Goal: Task Accomplishment & Management: Use online tool/utility

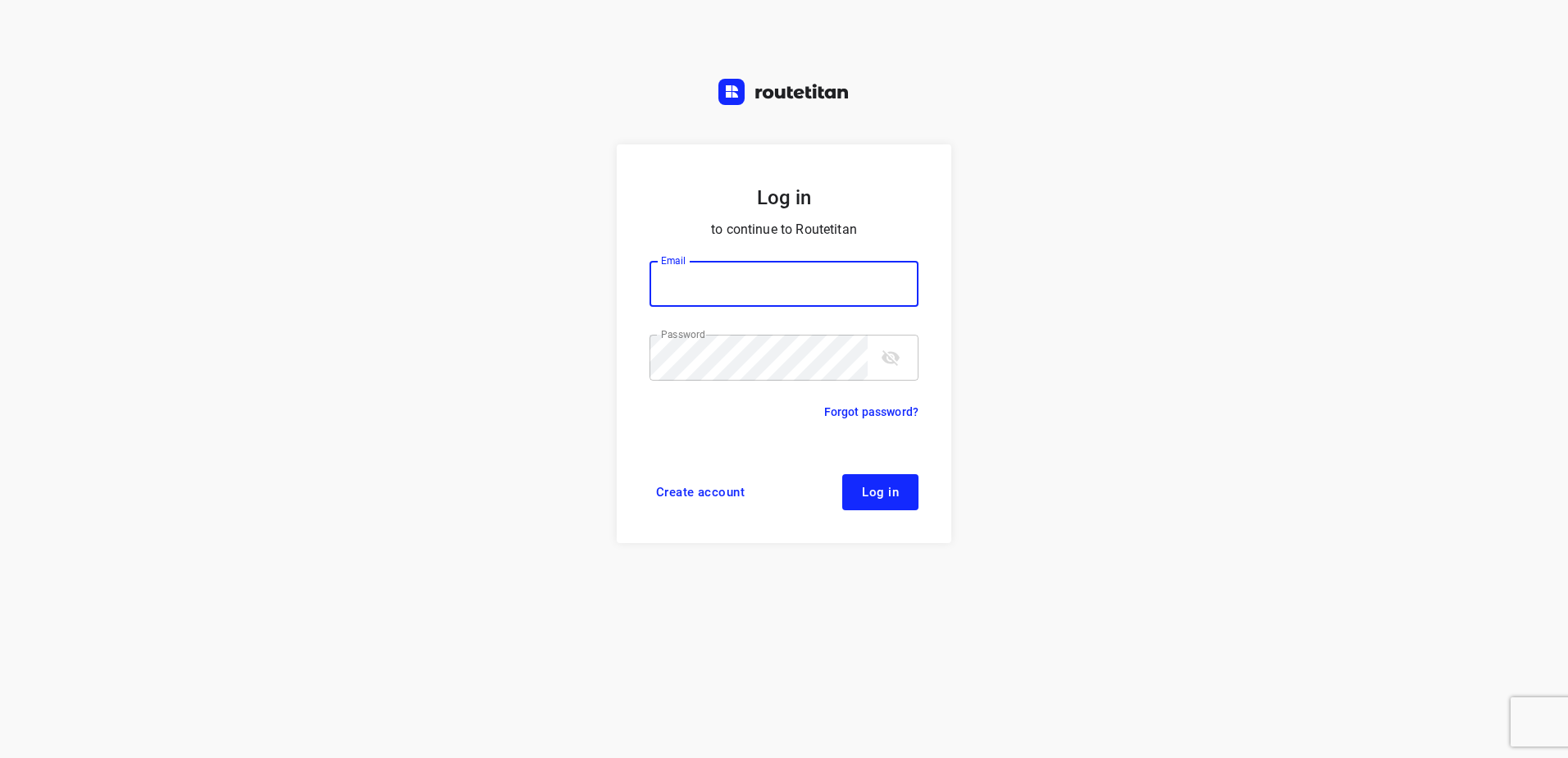
type input "jel@woodupp.nl"
click at [892, 498] on span "Log in" at bounding box center [880, 492] width 37 height 13
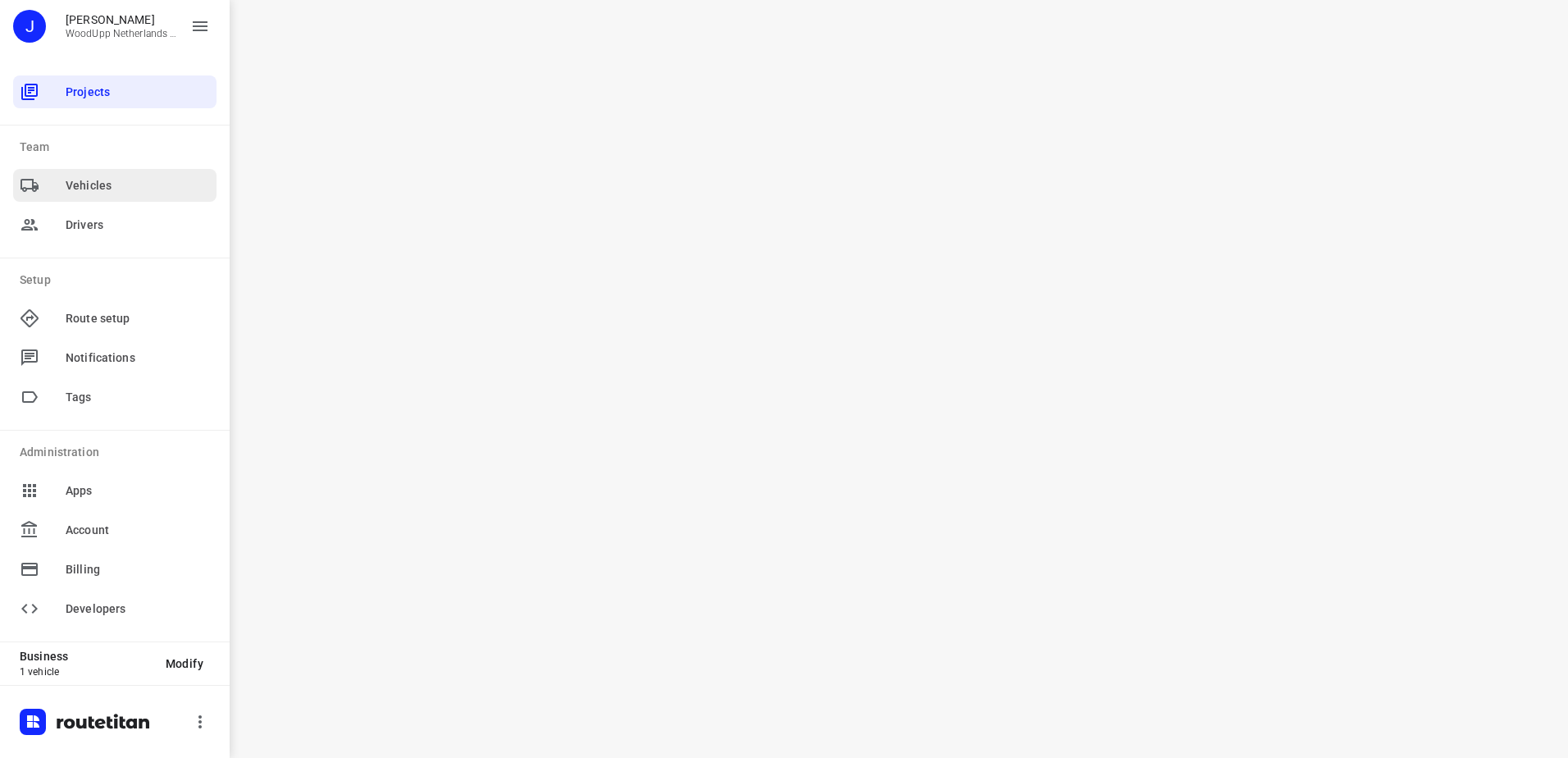
click at [130, 170] on div "Vehicles" at bounding box center [114, 185] width 203 height 33
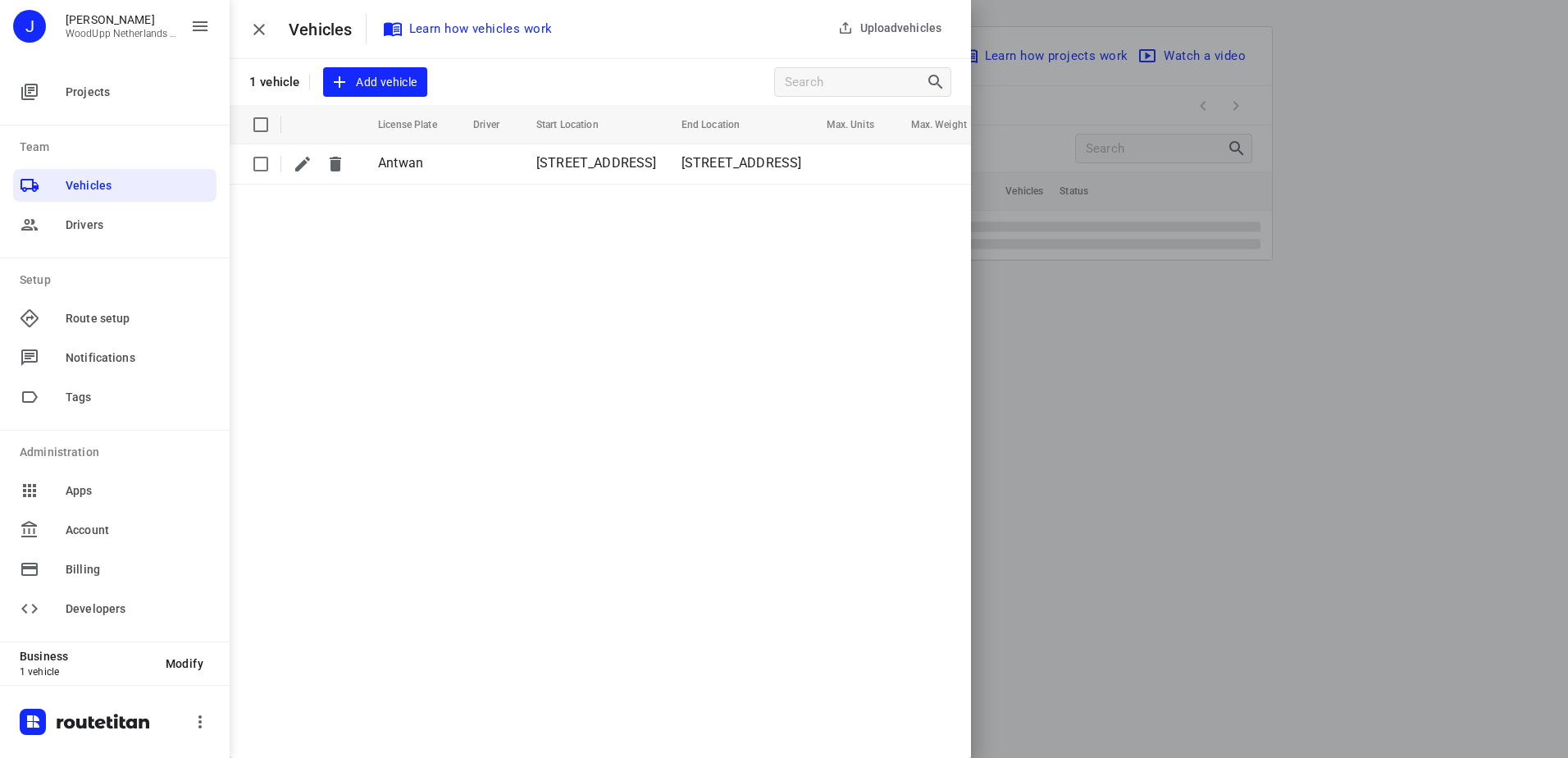
click at [1222, 388] on div at bounding box center [784, 379] width 1568 height 758
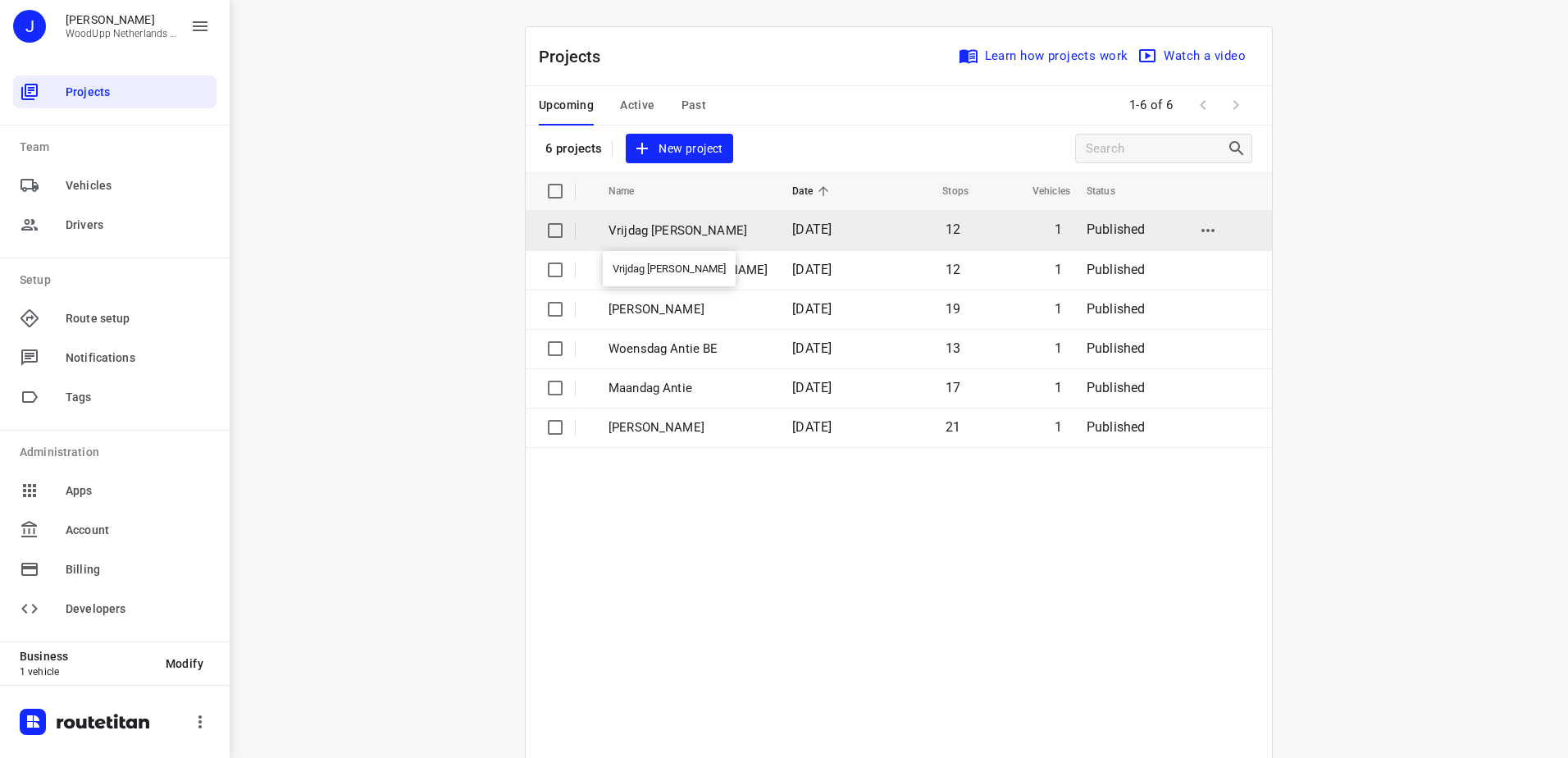
click at [668, 234] on p "Vrijdag Antwan" at bounding box center [688, 231] width 159 height 19
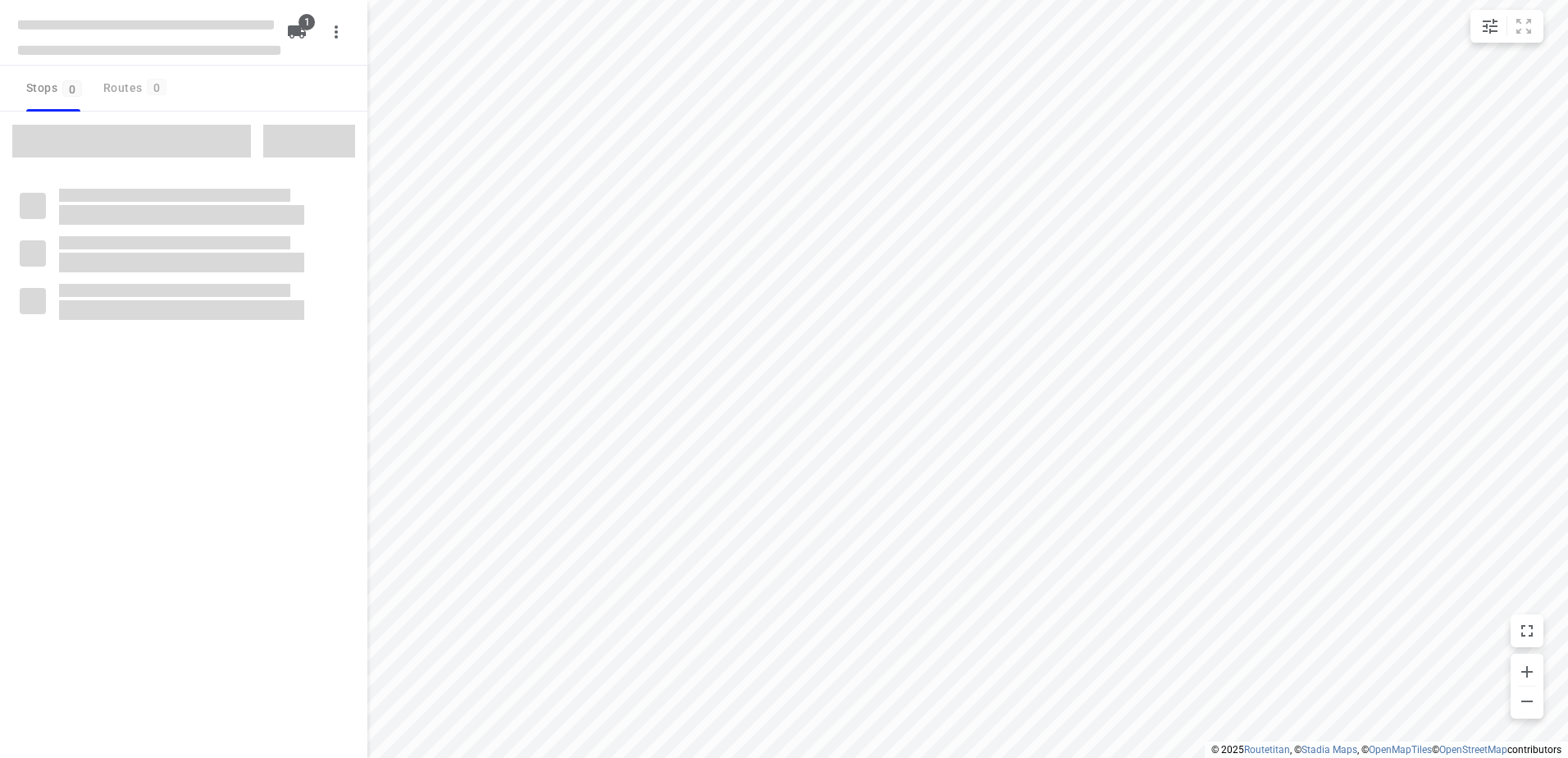
type input "distance"
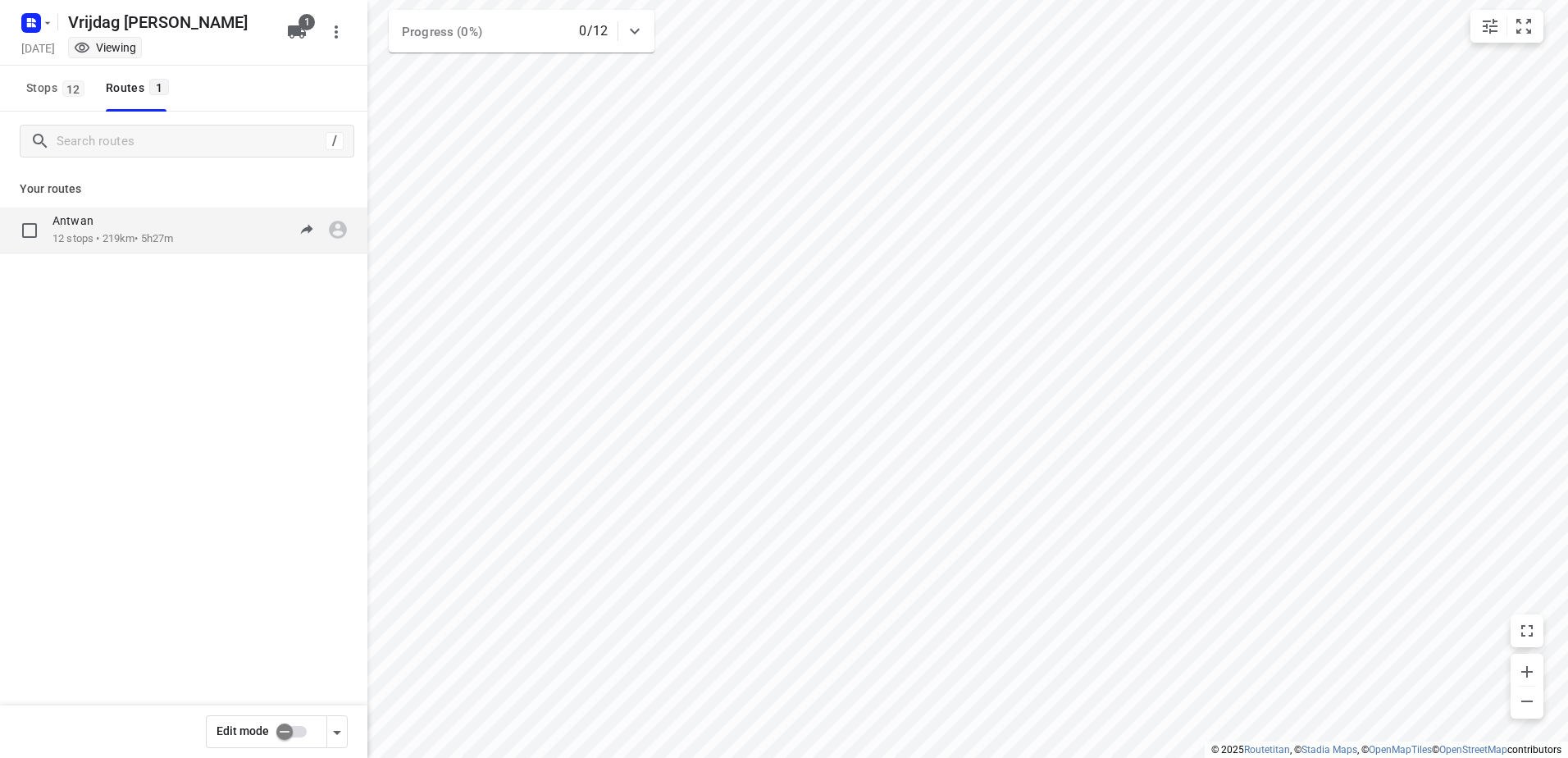
click at [169, 234] on p "12 stops • 219km • 5h27m" at bounding box center [113, 239] width 121 height 15
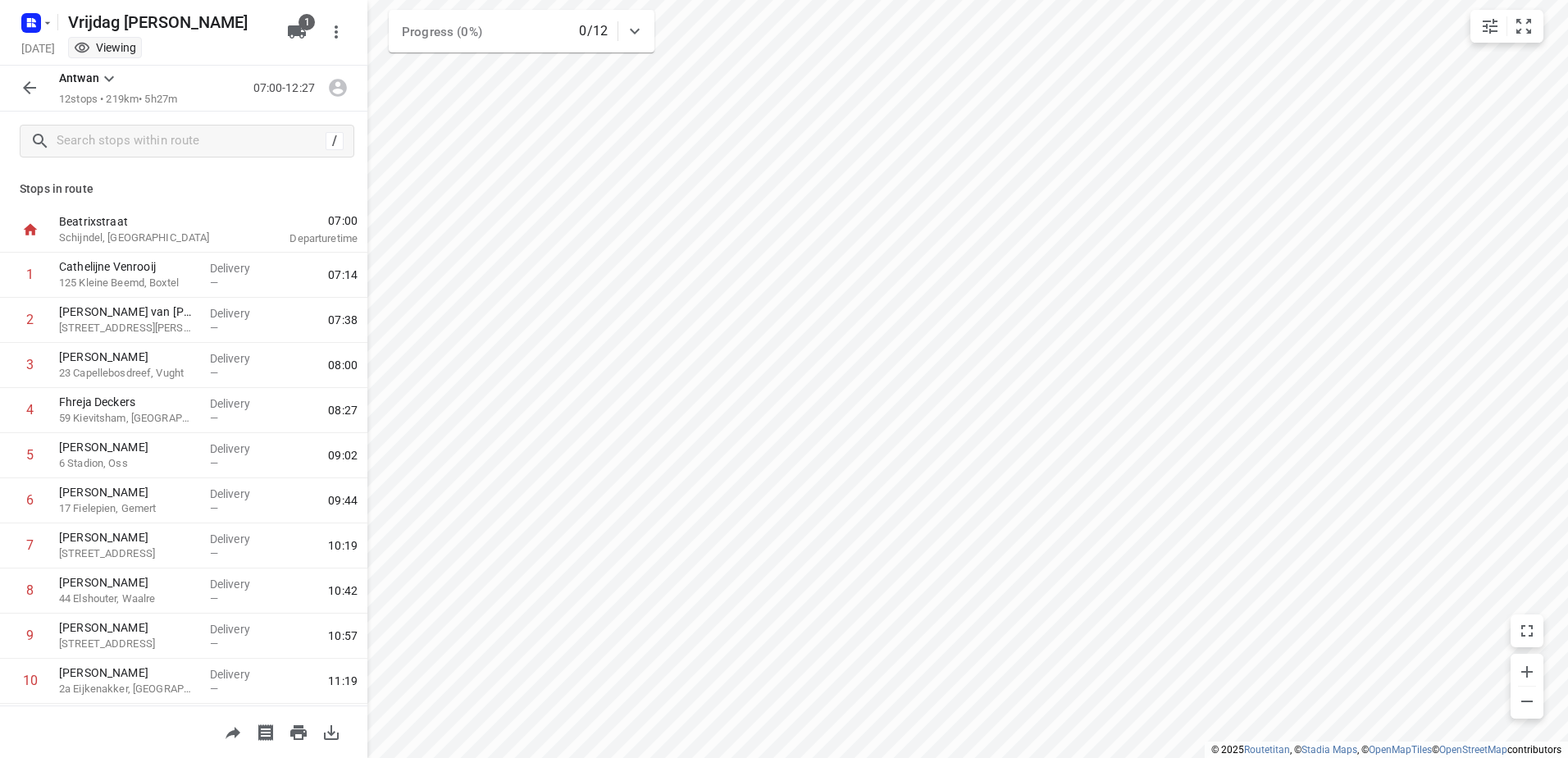
click at [292, 29] on icon "button" at bounding box center [297, 32] width 18 height 13
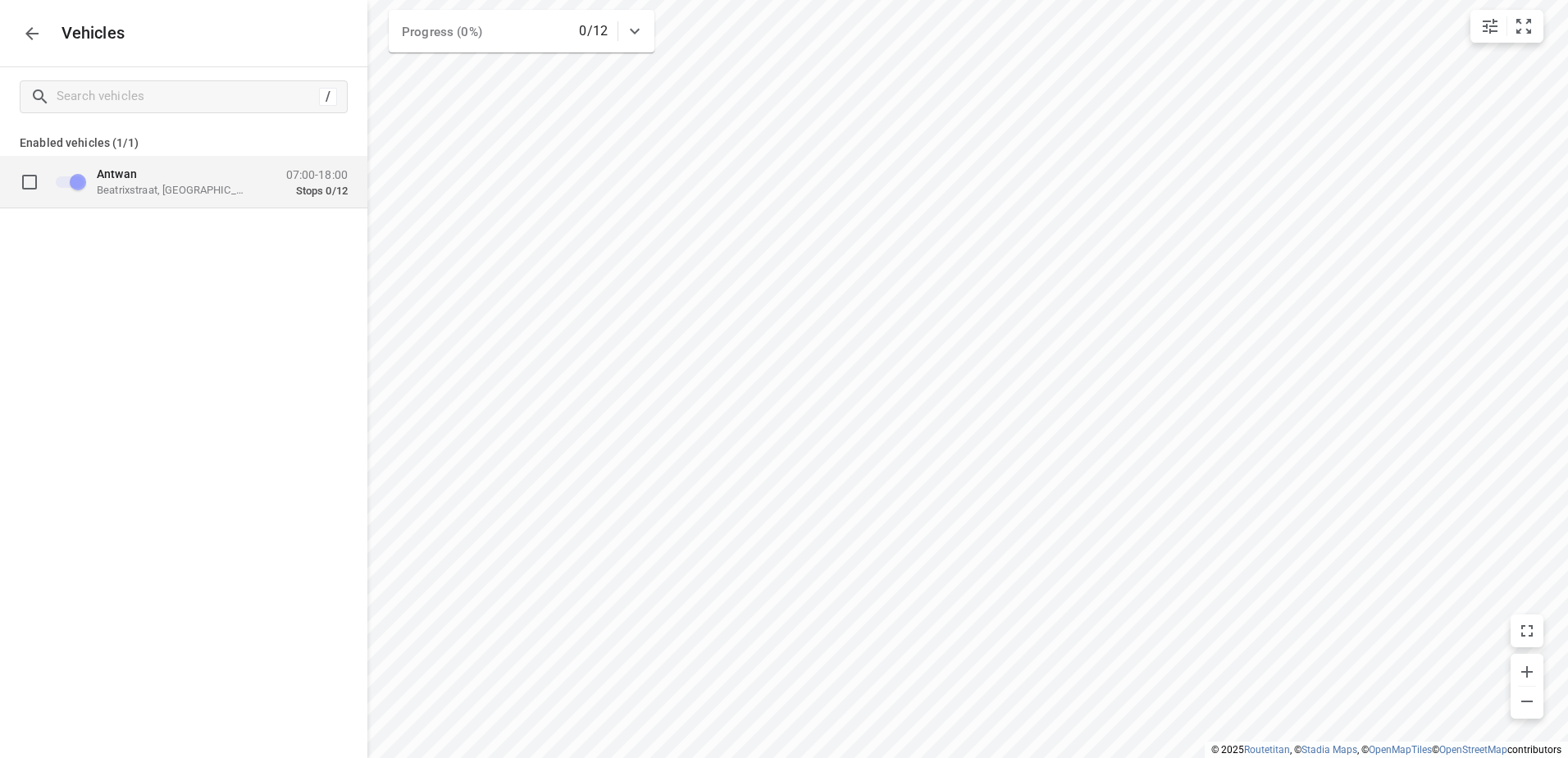
click at [148, 195] on p "Beatrixstraat, Schijndel, Netherlands" at bounding box center [179, 189] width 164 height 13
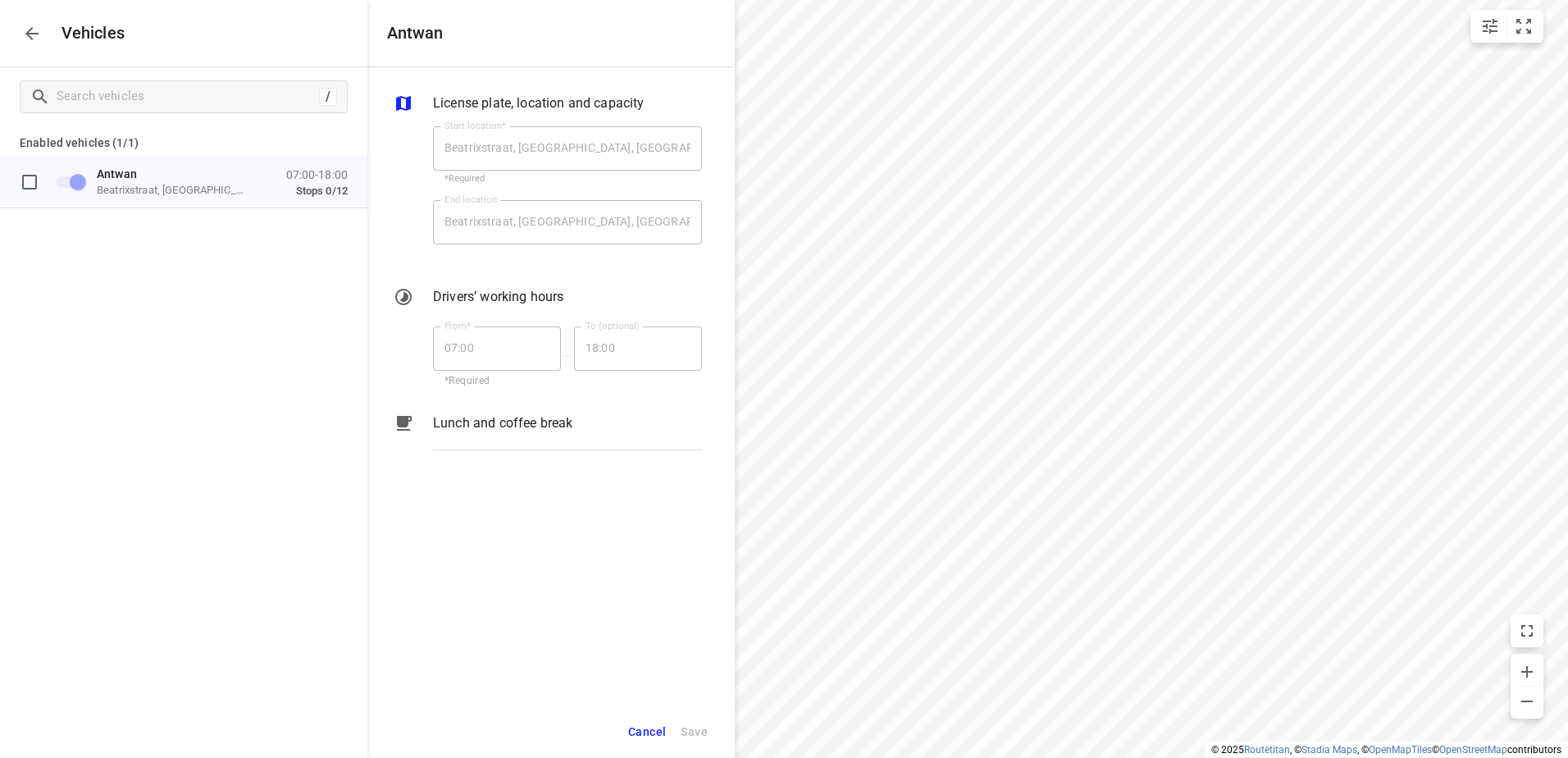
click at [41, 38] on icon "button" at bounding box center [31, 33] width 20 height 20
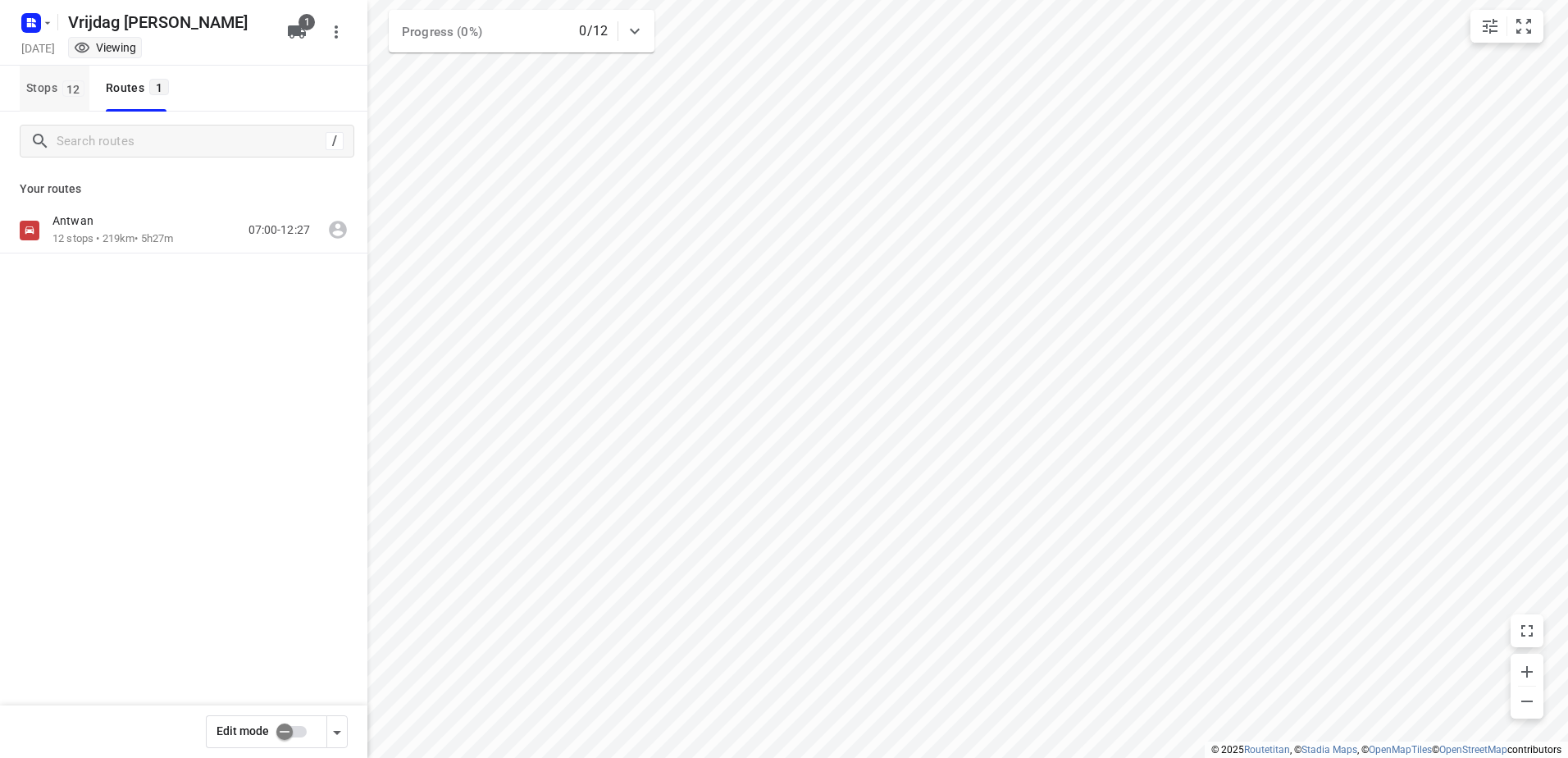
click at [48, 99] on button "Stops 12" at bounding box center [55, 88] width 70 height 46
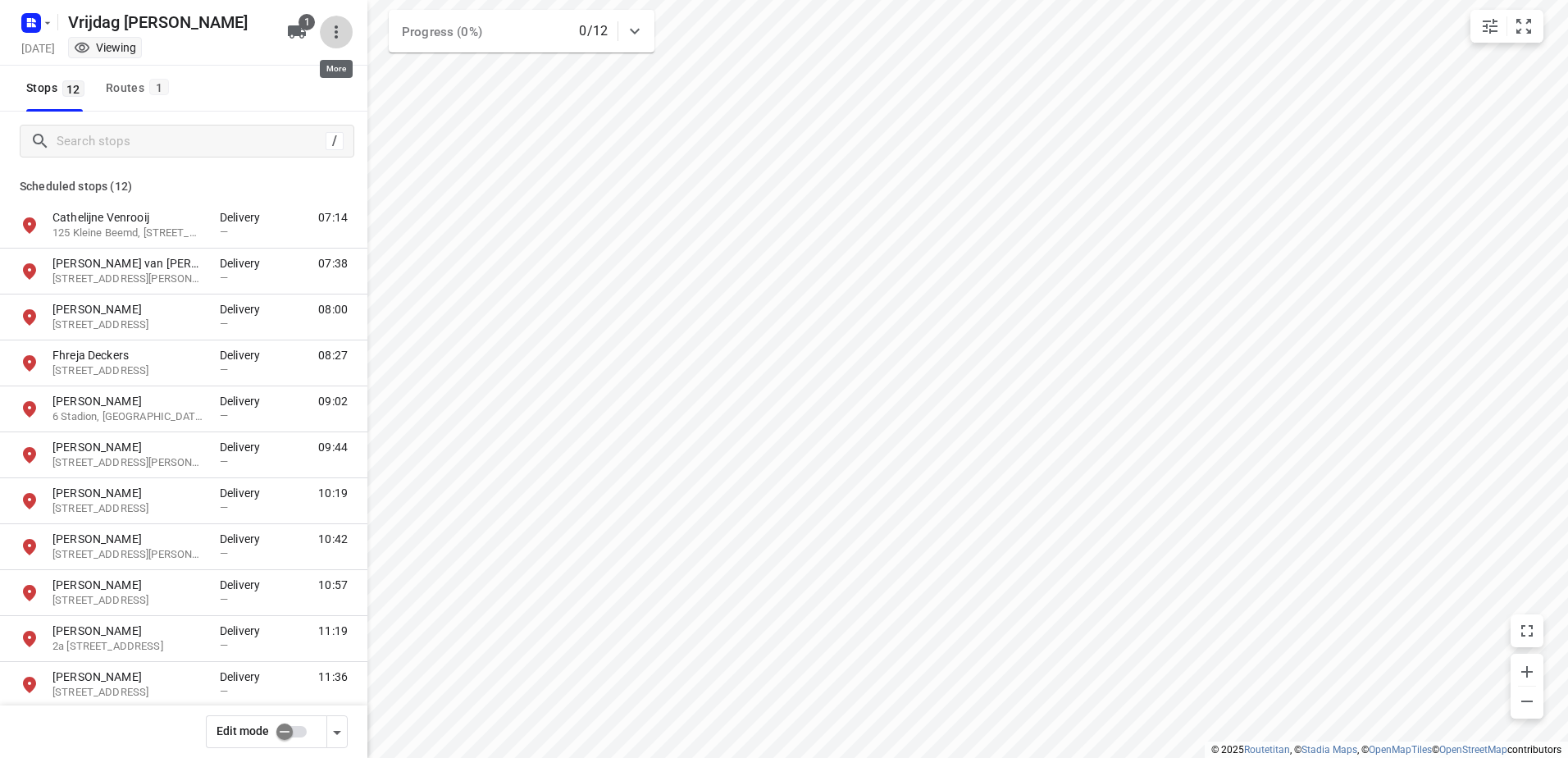
click at [336, 34] on icon "button" at bounding box center [336, 32] width 3 height 13
click at [233, 15] on div at bounding box center [784, 379] width 1568 height 758
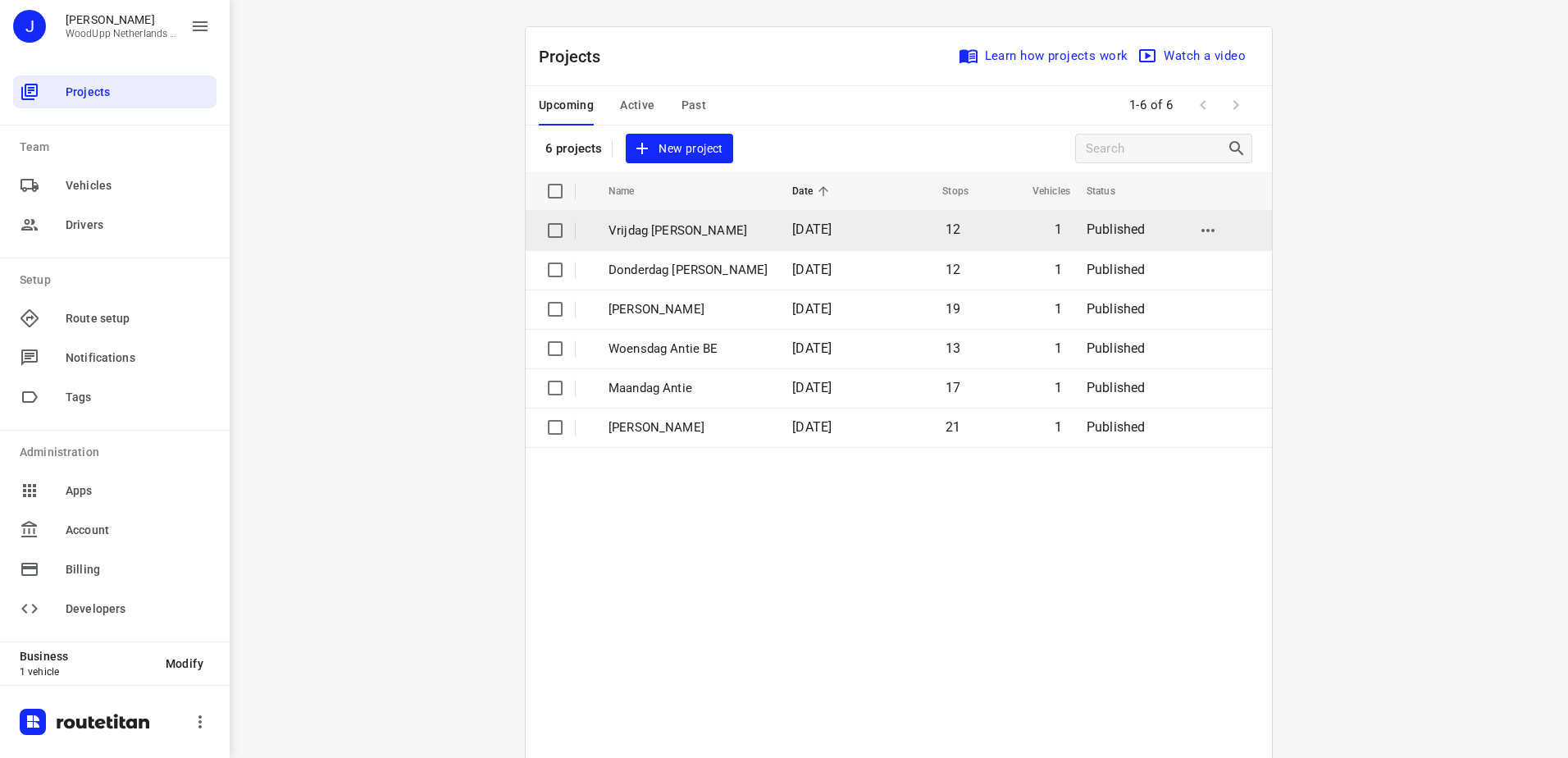
click at [1198, 229] on icon "button" at bounding box center [1208, 230] width 20 height 20
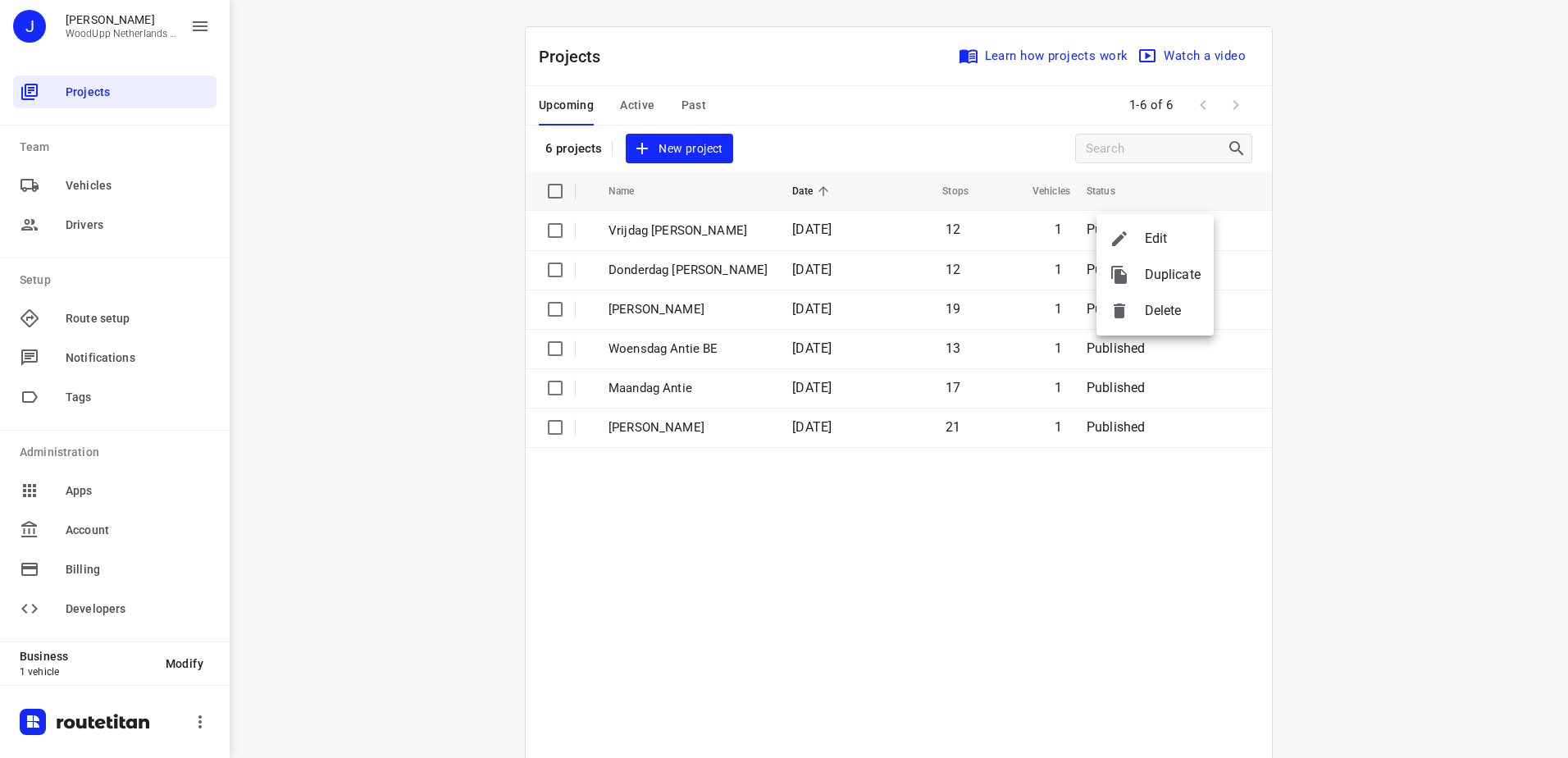
click at [1183, 234] on span "Edit" at bounding box center [1172, 238] width 56 height 20
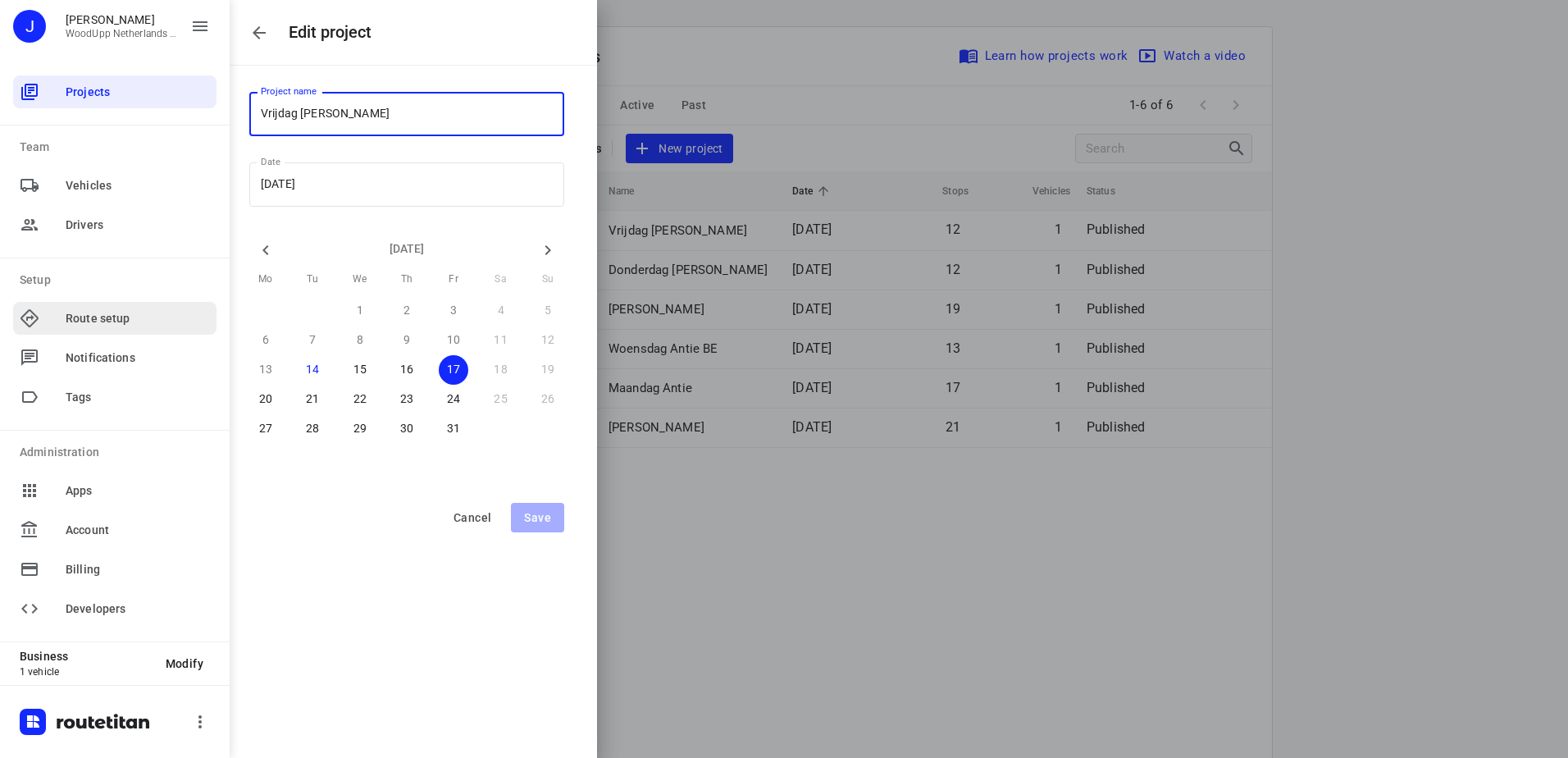
click at [97, 313] on span "Route setup" at bounding box center [137, 319] width 145 height 17
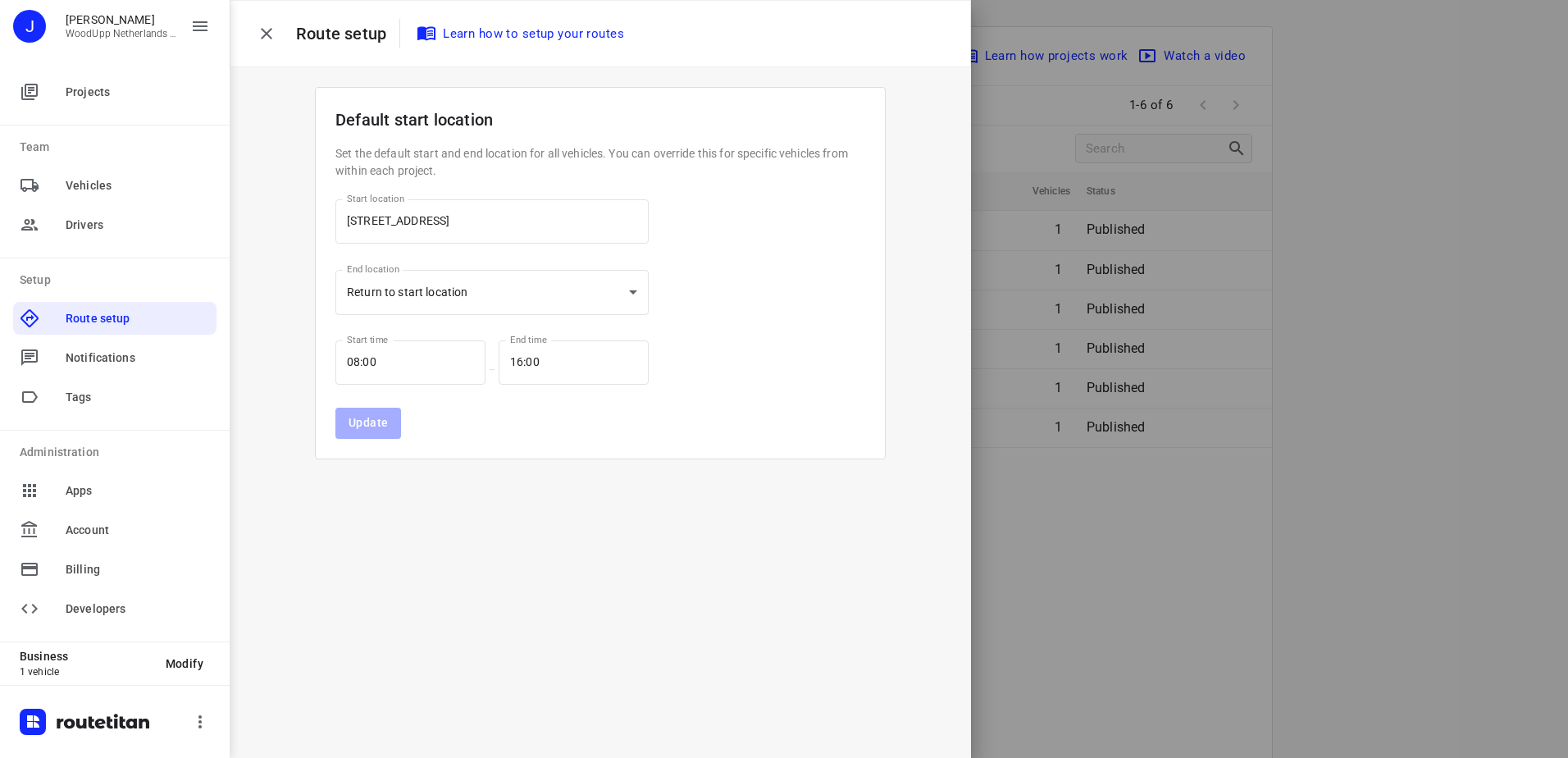
click at [1312, 548] on div at bounding box center [784, 379] width 1568 height 758
